Goal: Task Accomplishment & Management: Manage account settings

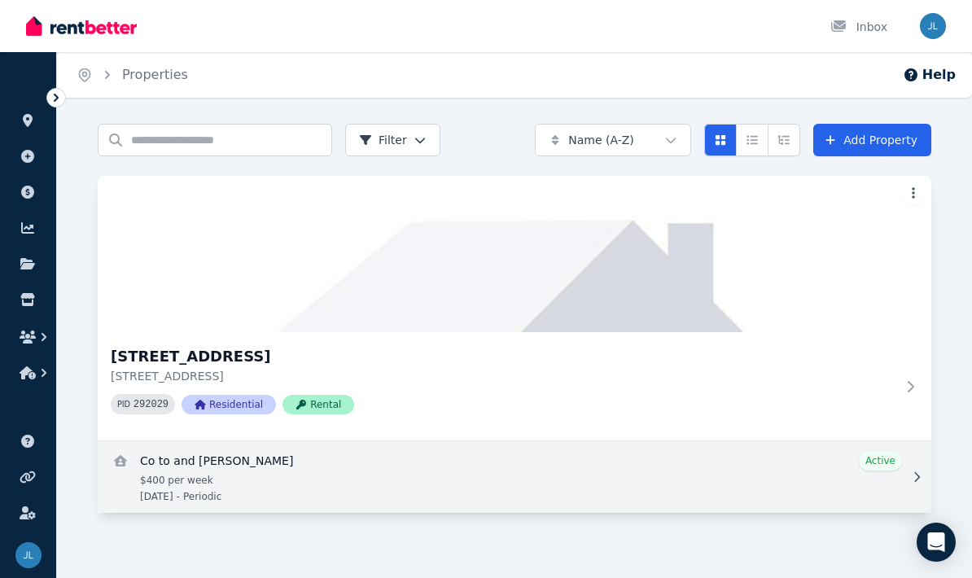
click at [460, 487] on link "View details for Co to and Vinh ngoc yu" at bounding box center [514, 477] width 833 height 72
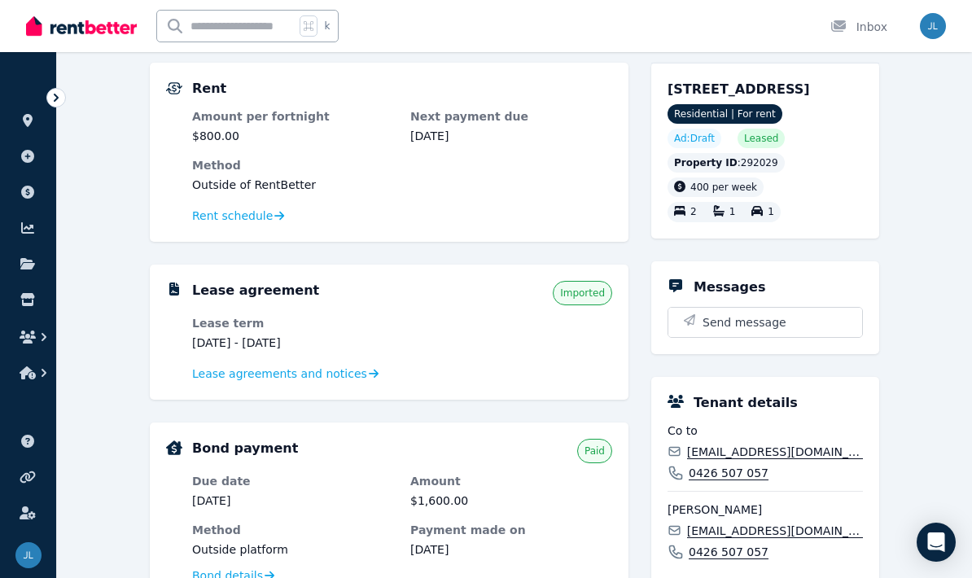
scroll to position [146, 0]
click at [557, 375] on div "Lease agreements and notices" at bounding box center [402, 375] width 420 height 20
click at [338, 359] on dl "Lease term [DATE] - [DATE] Lease agreements and notices" at bounding box center [402, 350] width 420 height 68
click at [347, 378] on span "Lease agreements and notices" at bounding box center [279, 373] width 175 height 16
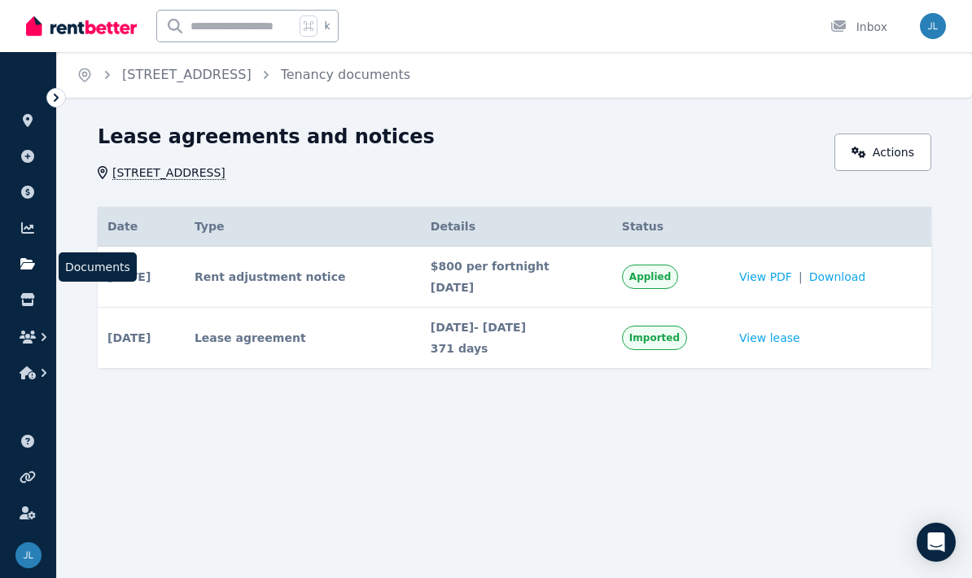
click at [23, 257] on icon at bounding box center [28, 263] width 16 height 13
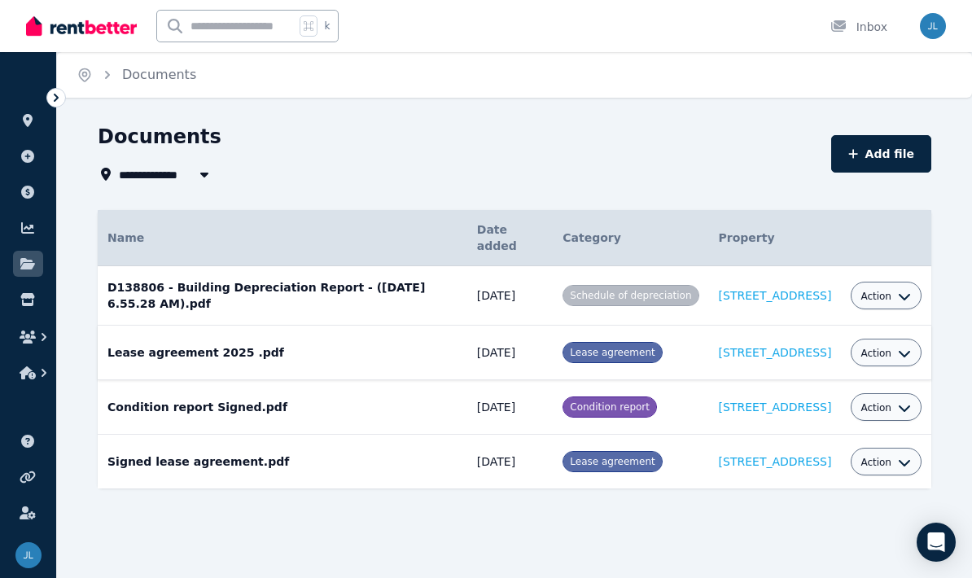
click at [570, 349] on span "Lease agreement" at bounding box center [612, 352] width 85 height 11
click at [905, 352] on icon "button" at bounding box center [904, 353] width 13 height 13
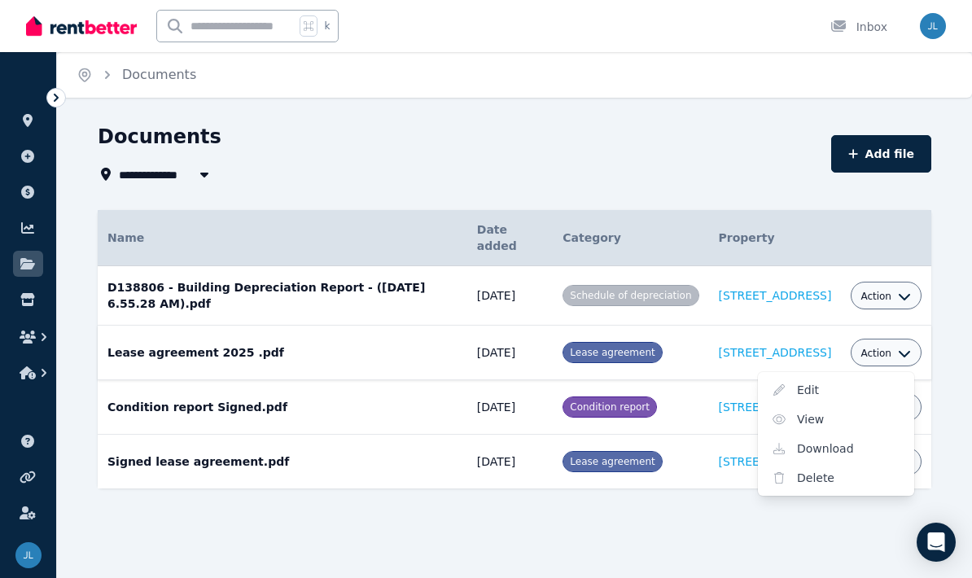
click at [848, 417] on link "View" at bounding box center [836, 418] width 156 height 29
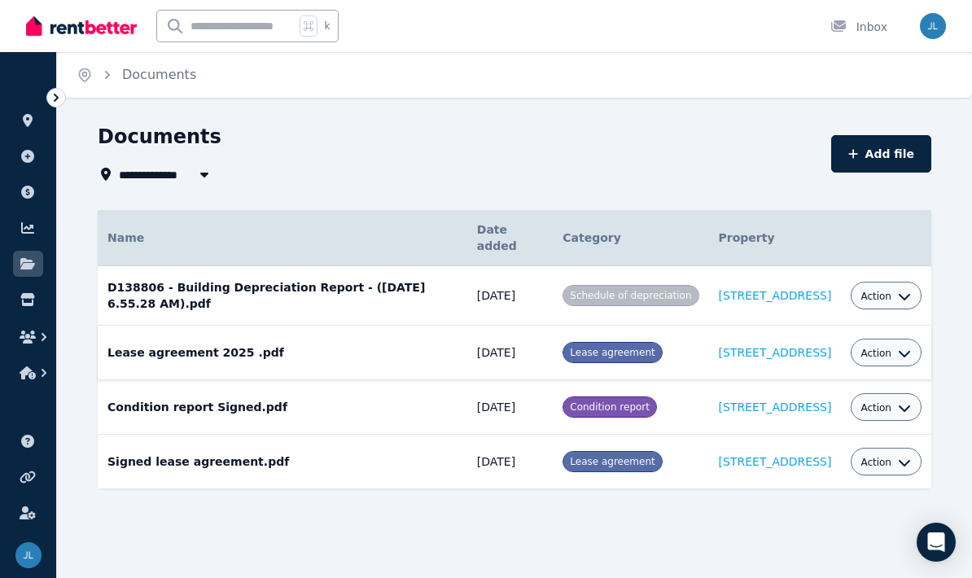
click at [902, 348] on icon "button" at bounding box center [904, 353] width 13 height 13
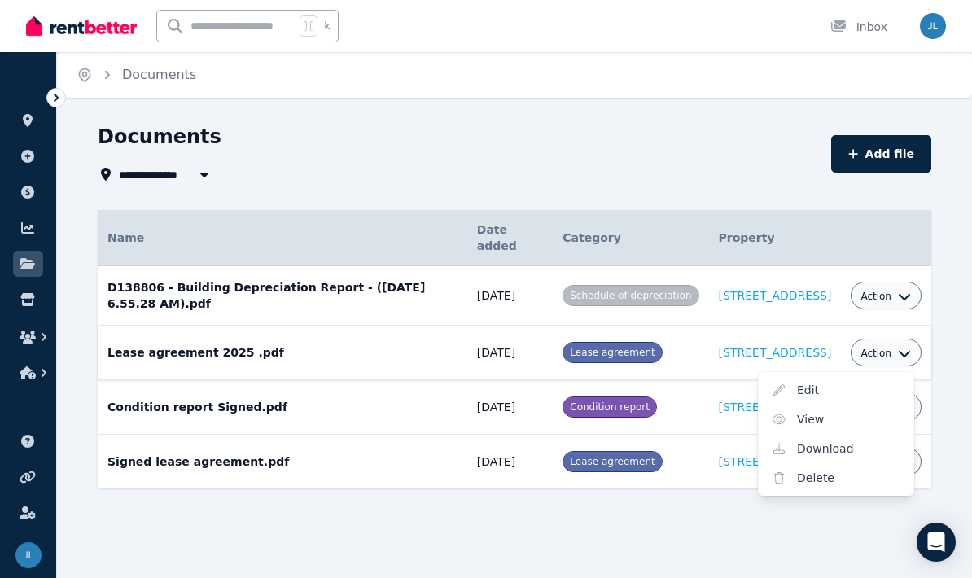
click at [824, 420] on link "View" at bounding box center [836, 418] width 156 height 29
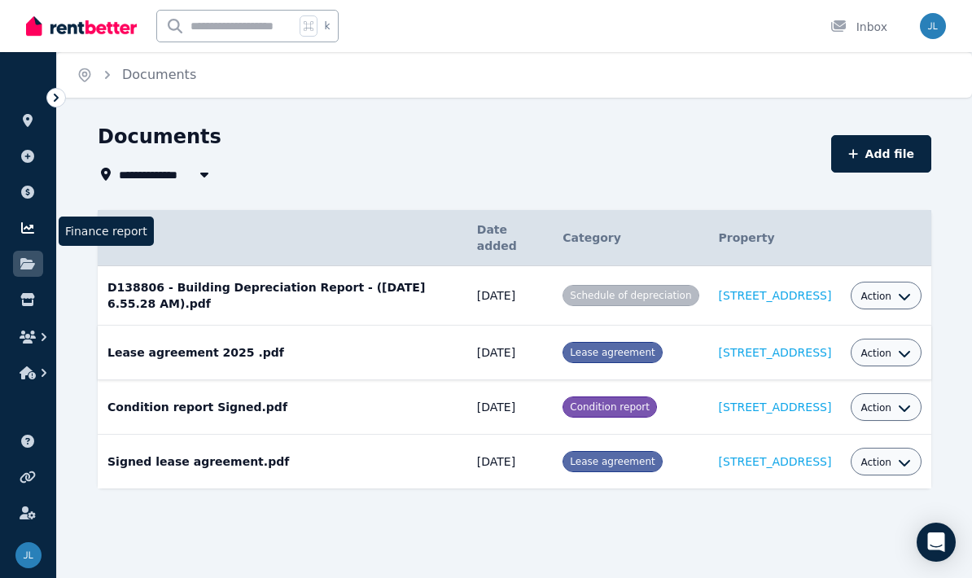
click at [37, 230] on link at bounding box center [28, 228] width 30 height 26
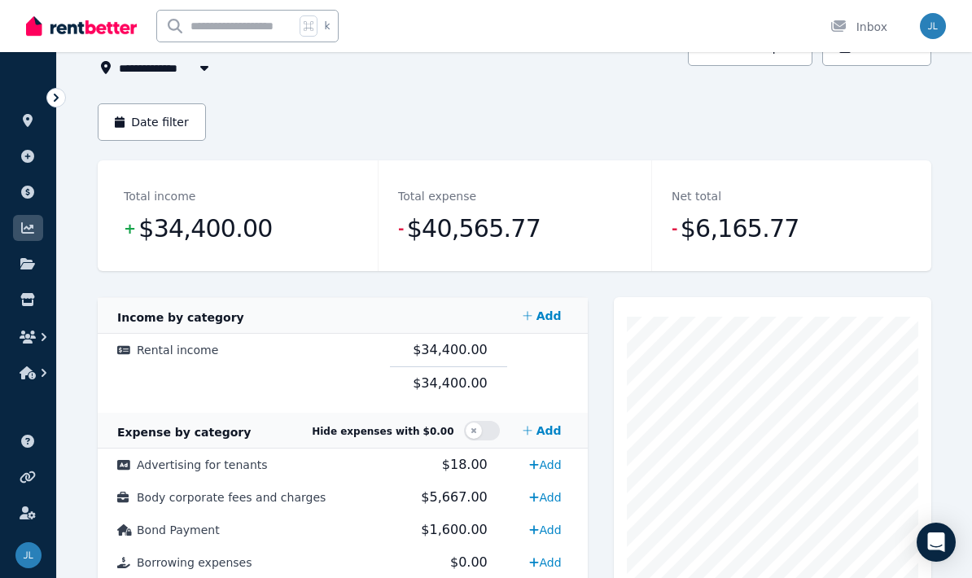
scroll to position [85, 0]
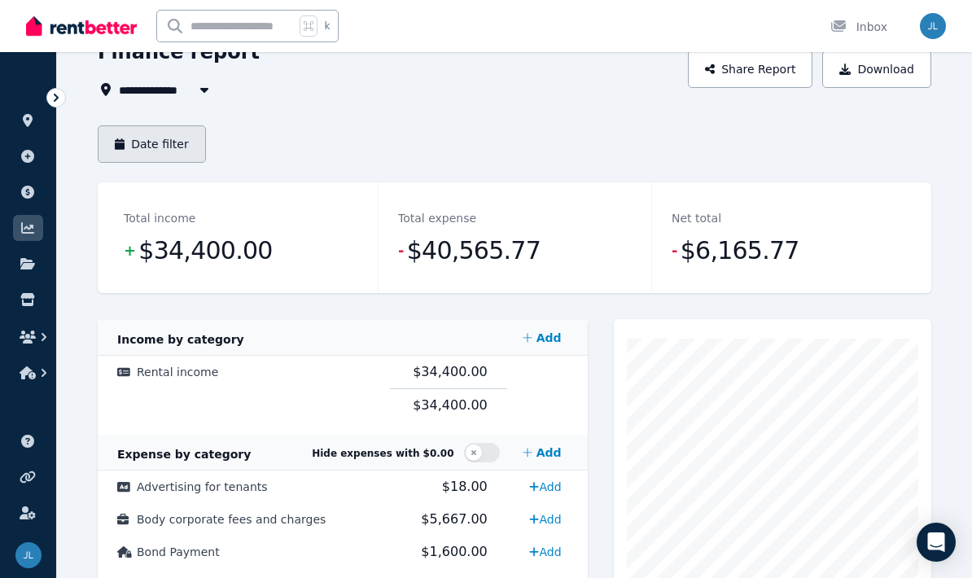
click at [181, 132] on button "Date filter" at bounding box center [152, 143] width 108 height 37
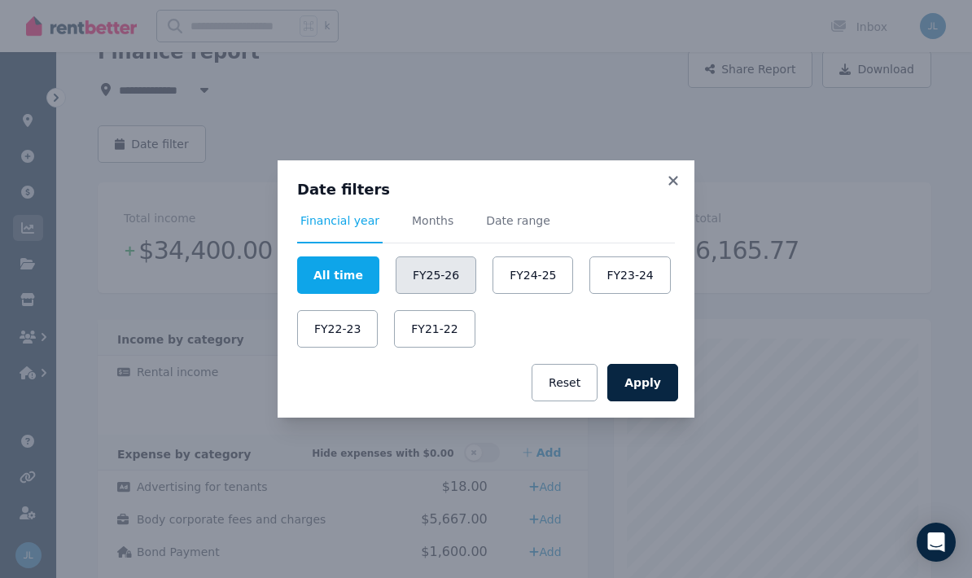
click at [447, 286] on button "FY25-26" at bounding box center [436, 274] width 81 height 37
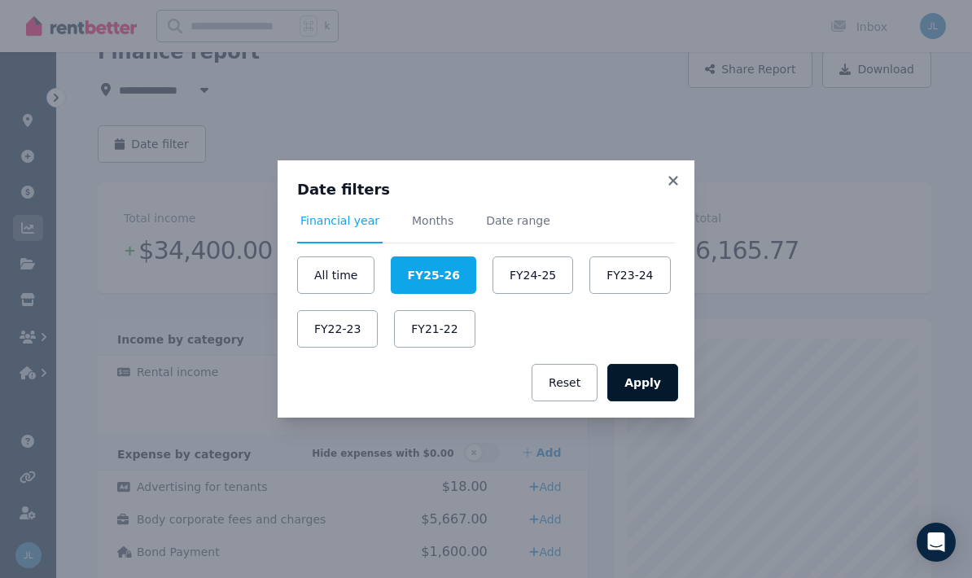
click at [660, 375] on button "Apply" at bounding box center [642, 382] width 71 height 37
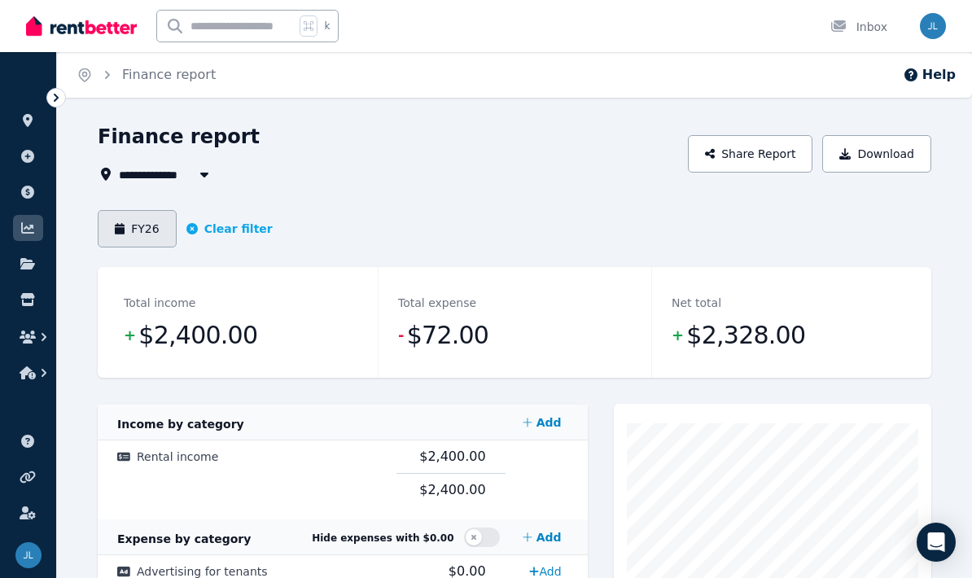
click at [162, 220] on button "FY26" at bounding box center [137, 228] width 79 height 37
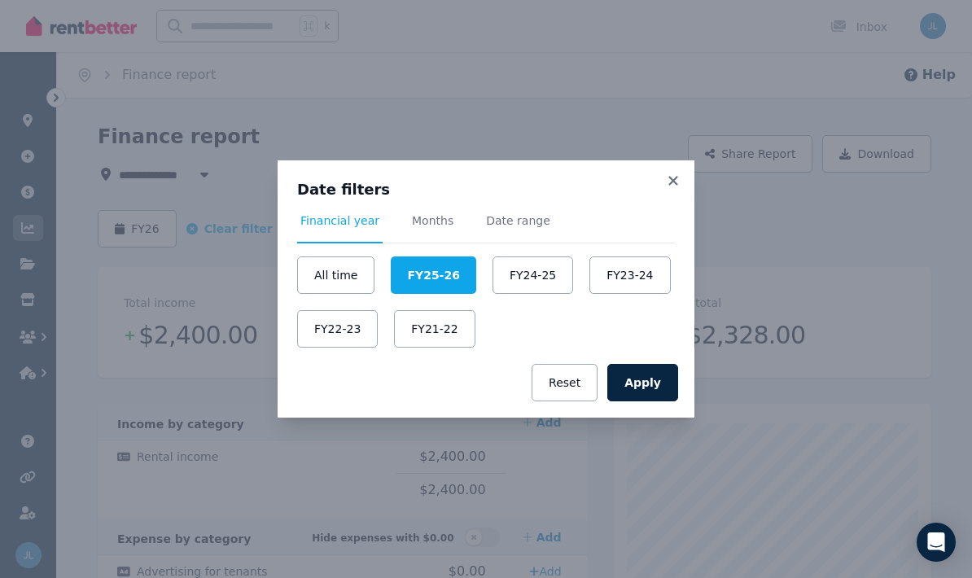
click at [525, 345] on div "All time FY25-26 FY24-25 FY23-24 FY22-23 FY21-22" at bounding box center [486, 301] width 378 height 91
click at [540, 347] on div "All time FY25-26 FY24-25 FY23-24 FY22-23 FY21-22" at bounding box center [486, 301] width 378 height 91
click at [527, 362] on div "Apply Reset" at bounding box center [486, 383] width 417 height 70
click at [536, 361] on div "Apply Reset" at bounding box center [486, 383] width 417 height 70
click at [535, 361] on div "Apply Reset" at bounding box center [486, 383] width 417 height 70
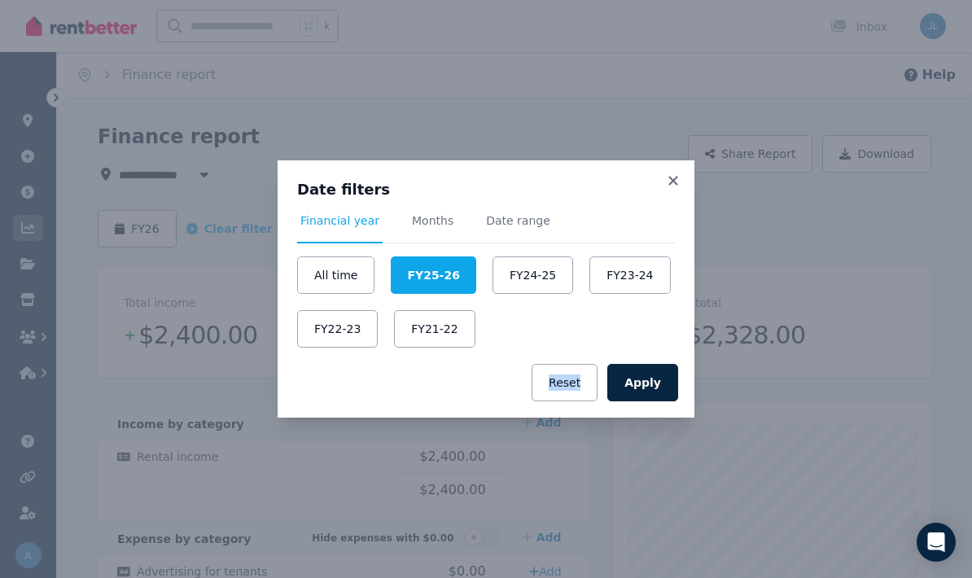
click at [452, 438] on div "Date filters Financial year Months Date range All time FY25-26 FY24-25 FY23-24 …" at bounding box center [486, 289] width 972 height 578
click at [519, 342] on div "All time FY25-26 FY24-25 FY23-24 FY22-23 FY21-22" at bounding box center [486, 301] width 378 height 91
click at [557, 371] on button "Reset" at bounding box center [564, 382] width 66 height 37
click at [671, 272] on div "All time FY25-26 FY24-25 FY23-24 FY22-23 FY21-22" at bounding box center [486, 301] width 378 height 91
click at [671, 260] on div "All time FY25-26 FY24-25 FY23-24 FY22-23 FY21-22" at bounding box center [486, 301] width 378 height 91
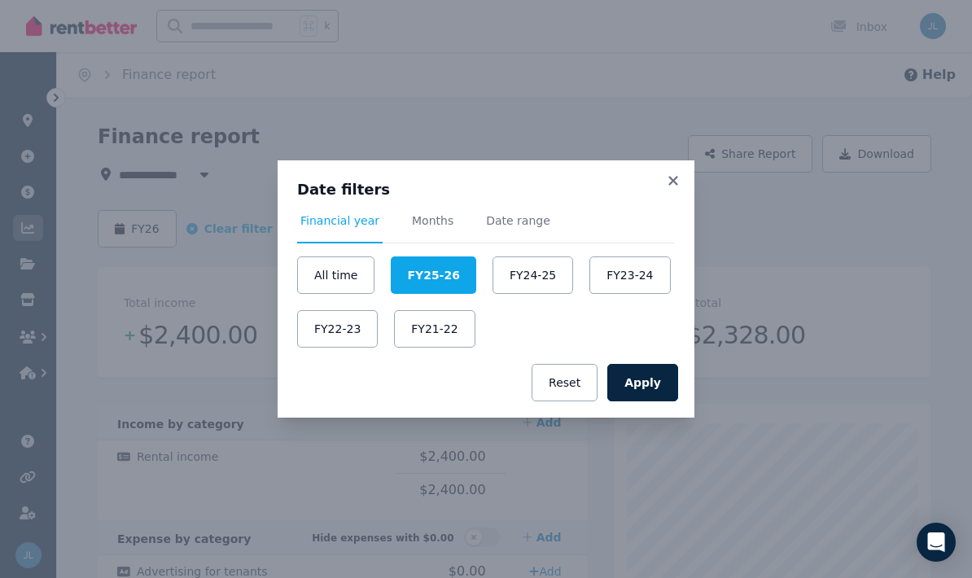
click at [672, 264] on div "All time FY25-26 FY24-25 FY23-24 FY22-23 FY21-22" at bounding box center [486, 301] width 378 height 91
click at [578, 454] on div "Date filters Financial year Months Date range All time FY25-26 FY24-25 FY23-24 …" at bounding box center [486, 289] width 972 height 578
click at [325, 345] on button "FY22-23" at bounding box center [337, 328] width 81 height 37
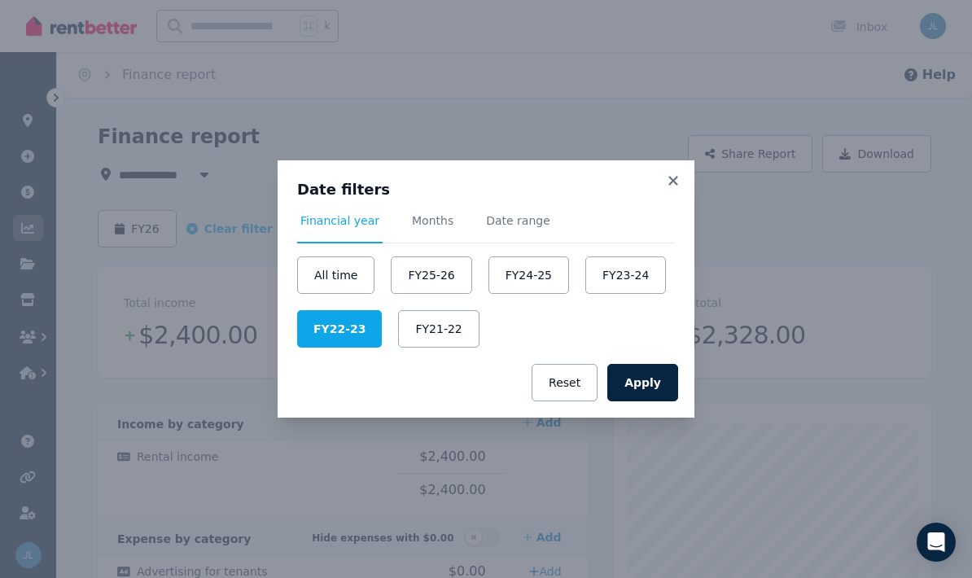
click at [527, 368] on div "Apply Reset" at bounding box center [486, 383] width 417 height 70
click at [525, 346] on div "All time FY25-26 FY24-25 FY23-24 FY22-23 FY21-22" at bounding box center [486, 301] width 378 height 91
click at [548, 364] on button "Reset" at bounding box center [564, 382] width 66 height 37
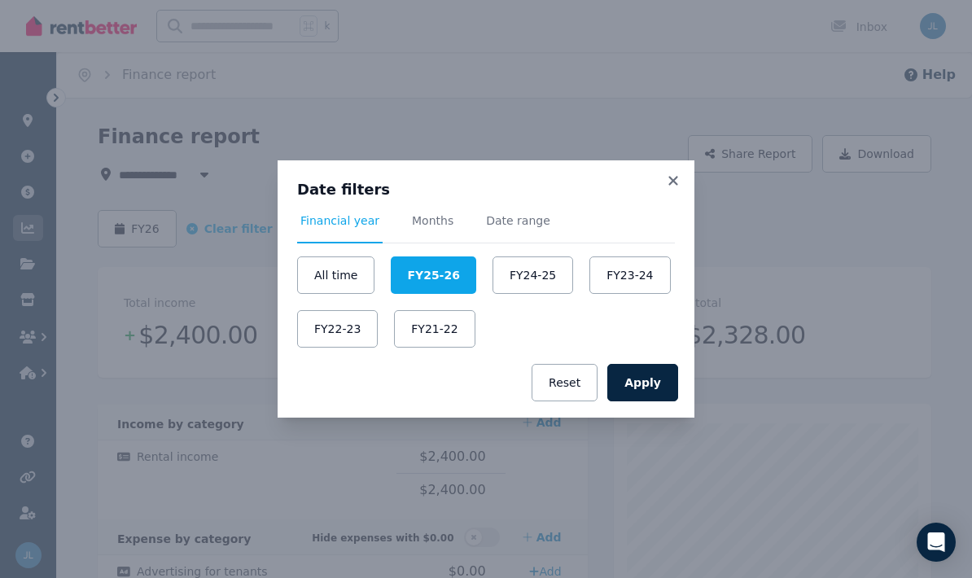
click at [544, 344] on div "All time FY25-26 FY24-25 FY23-24 FY22-23 FY21-22" at bounding box center [486, 301] width 378 height 91
click at [549, 349] on div "Apply Reset" at bounding box center [486, 383] width 417 height 70
click at [540, 360] on div "Apply Reset" at bounding box center [486, 383] width 417 height 70
click at [659, 256] on button "FY23-24" at bounding box center [629, 274] width 81 height 37
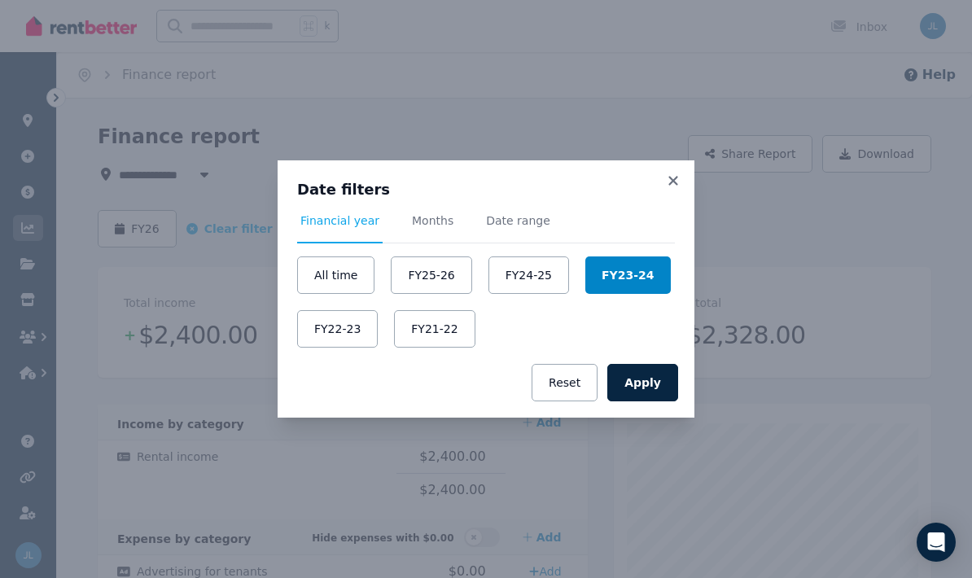
click at [667, 264] on div "All time FY25-26 FY24-25 FY23-24 FY22-23 FY21-22" at bounding box center [486, 301] width 378 height 91
click at [679, 266] on div "Date filters Financial year Months Date range All time FY25-26 FY24-25 FY23-24 …" at bounding box center [486, 253] width 417 height 187
click at [526, 358] on div "Apply Reset" at bounding box center [486, 383] width 417 height 70
click at [549, 347] on div "All time FY25-26 FY24-25 FY23-24 FY22-23 FY21-22" at bounding box center [486, 301] width 378 height 91
click at [636, 462] on div "Date filters Financial year Months Date range All time FY25-26 FY24-25 FY23-24 …" at bounding box center [486, 289] width 972 height 578
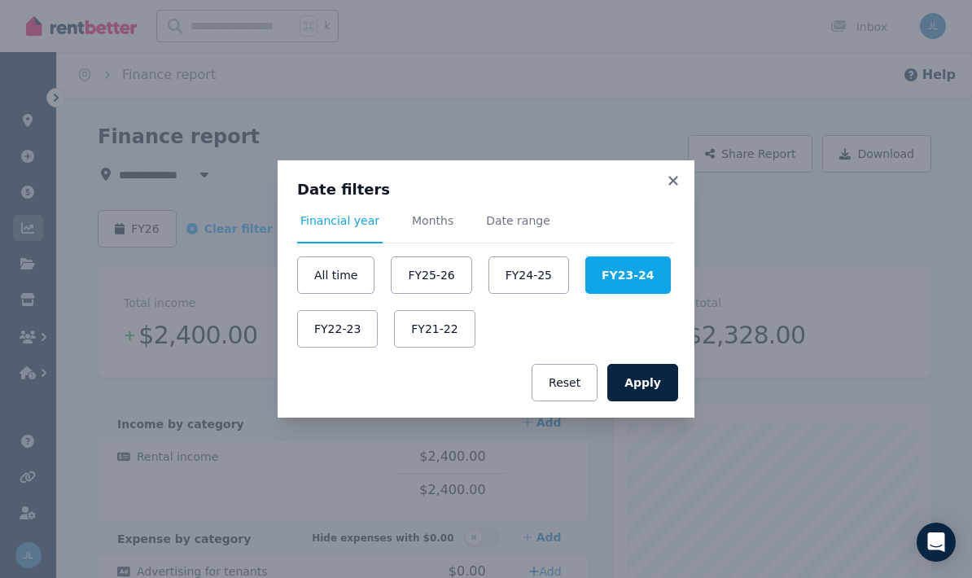
click at [658, 478] on div "Date filters Financial year Months Date range All time FY25-26 FY24-25 FY23-24 …" at bounding box center [486, 289] width 972 height 578
click at [658, 477] on div "Date filters Financial year Months Date range All time FY25-26 FY24-25 FY23-24 …" at bounding box center [486, 289] width 972 height 578
click at [659, 470] on div "Date filters Financial year Months Date range All time FY25-26 FY24-25 FY23-24 …" at bounding box center [486, 289] width 972 height 578
click at [658, 470] on div "Date filters Financial year Months Date range All time FY25-26 FY24-25 FY23-24 …" at bounding box center [486, 289] width 972 height 578
click at [650, 460] on div "Date filters Financial year Months Date range All time FY25-26 FY24-25 FY23-24 …" at bounding box center [486, 289] width 972 height 578
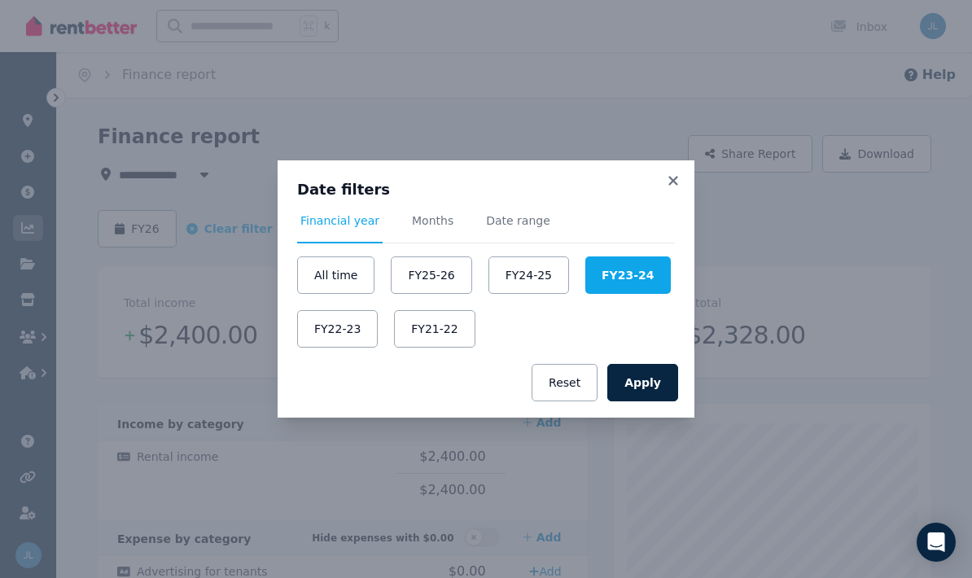
click at [672, 268] on div "All time FY25-26 FY24-25 FY23-24 FY22-23 FY21-22" at bounding box center [486, 301] width 378 height 91
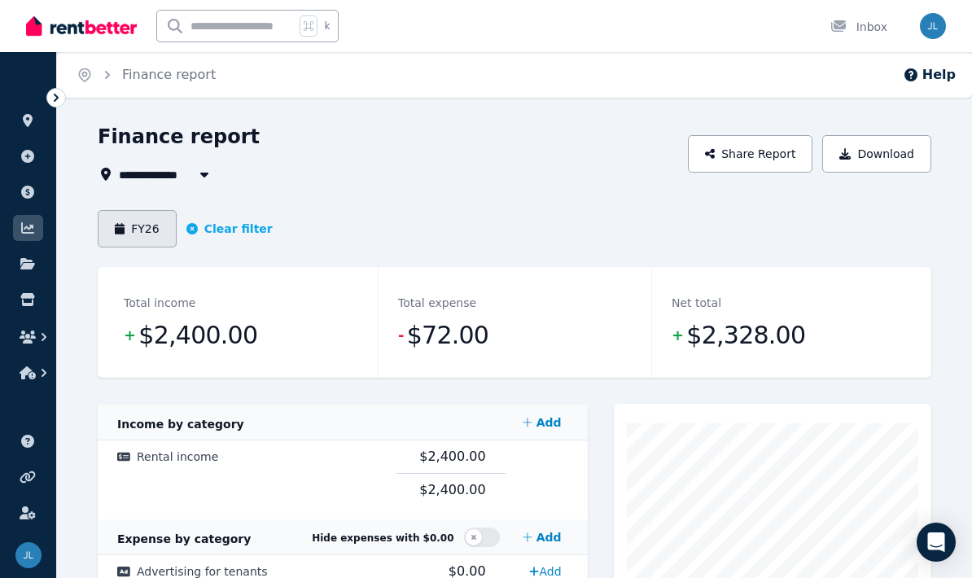
click at [144, 221] on button "FY26" at bounding box center [137, 228] width 79 height 37
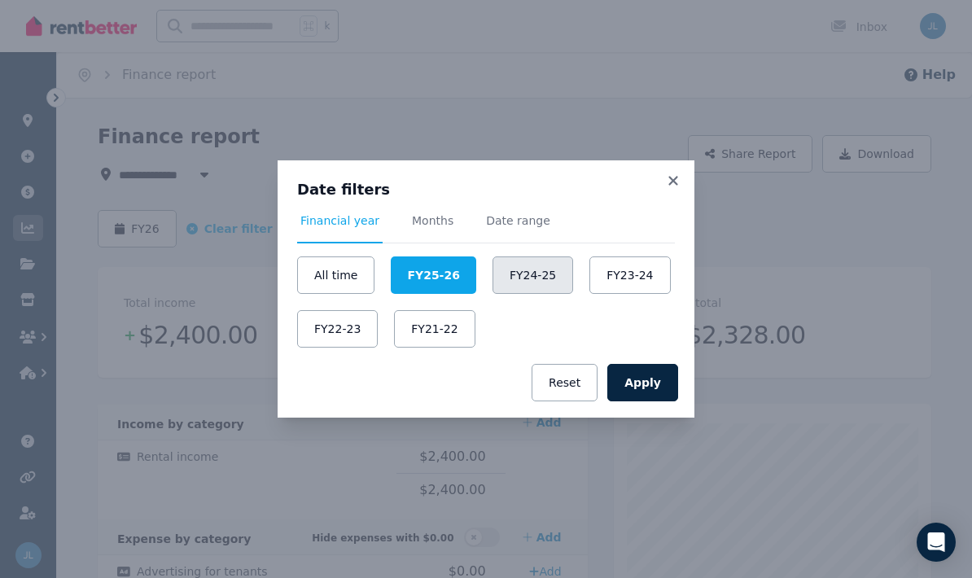
click at [512, 279] on button "FY24-25" at bounding box center [532, 274] width 81 height 37
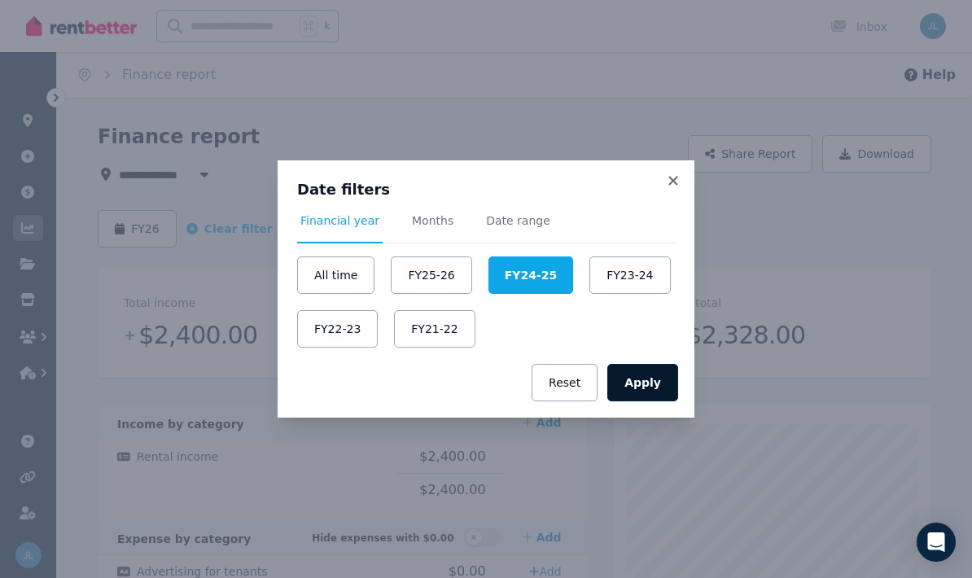
click at [636, 382] on button "Apply" at bounding box center [642, 382] width 71 height 37
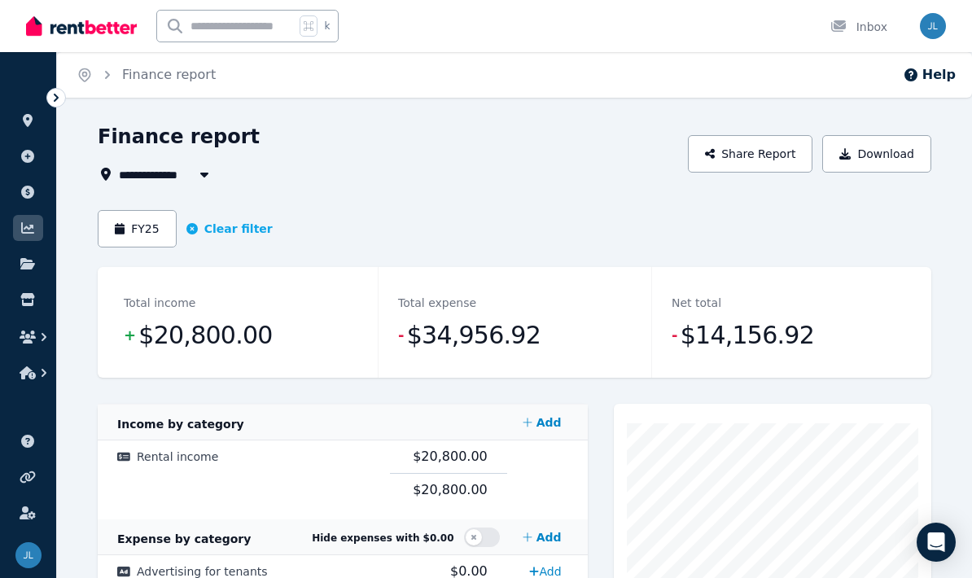
click at [538, 343] on dd "- $34,956.92" at bounding box center [515, 335] width 234 height 33
click at [841, 334] on dd "- $14,156.92" at bounding box center [788, 335] width 234 height 33
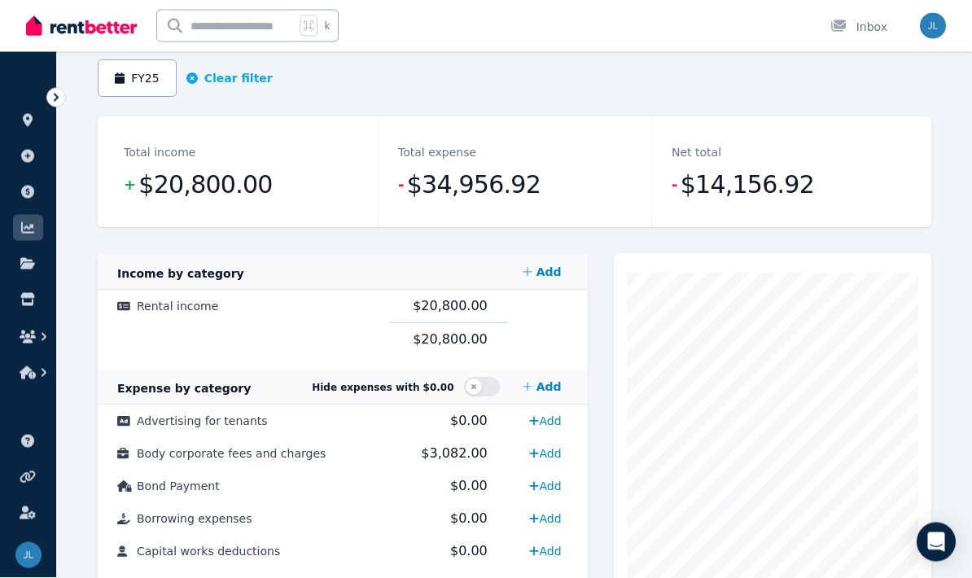
scroll to position [151, 0]
